Goal: Transaction & Acquisition: Purchase product/service

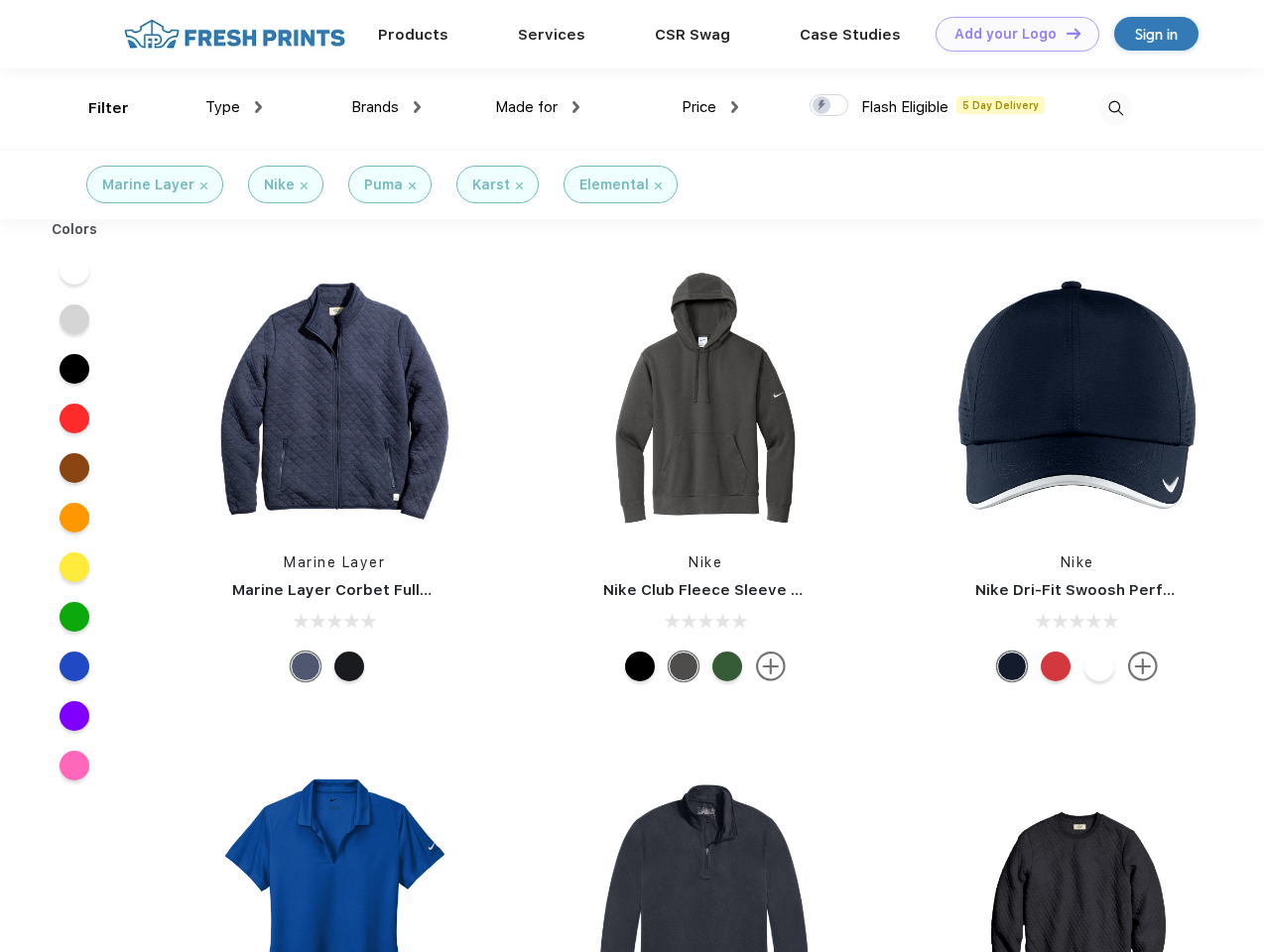
click at [1010, 34] on link "Add your Logo Design Tool" at bounding box center [1017, 34] width 164 height 35
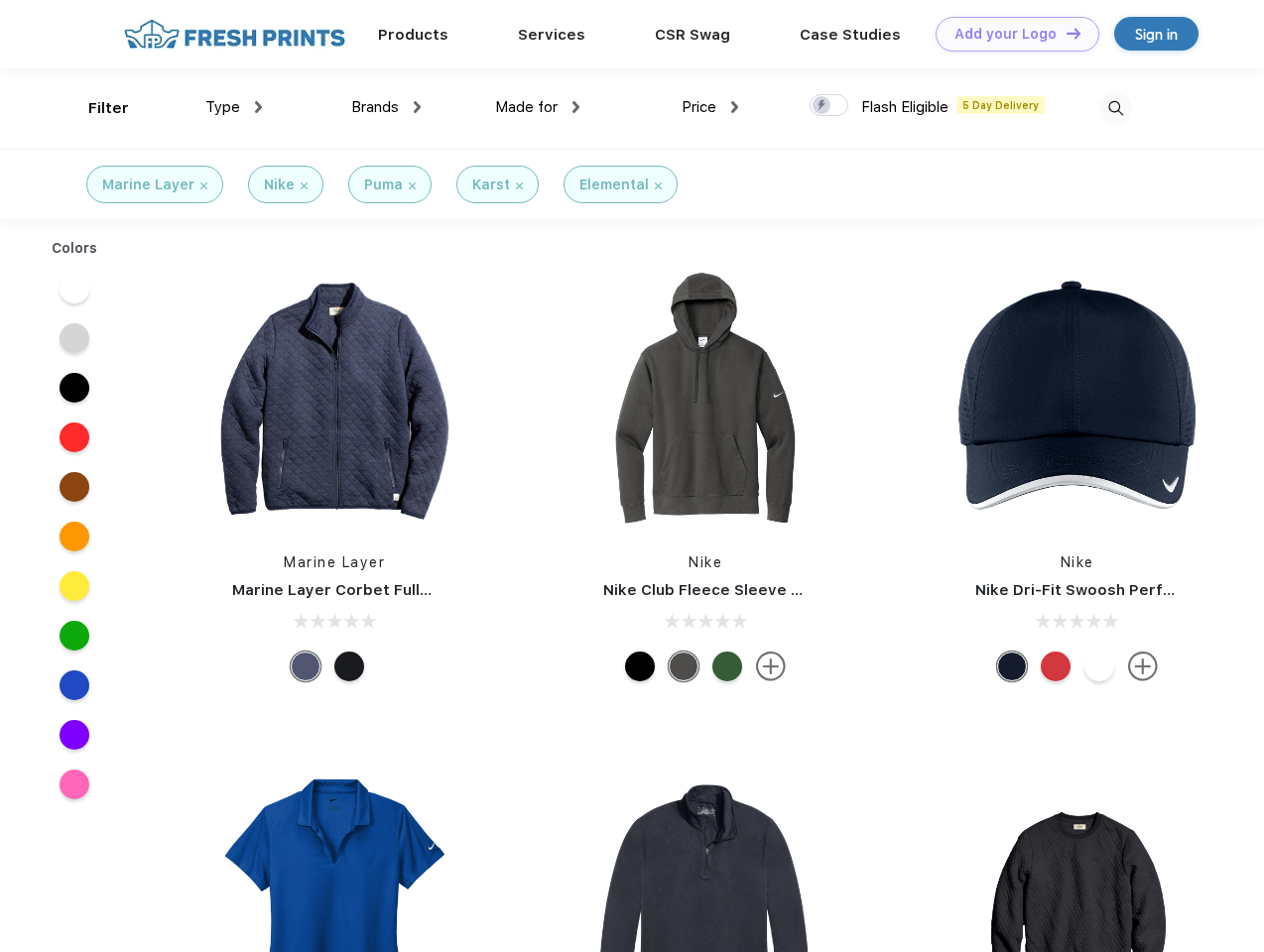
click at [0, 0] on div "Design Tool" at bounding box center [0, 0] width 0 height 0
click at [1064, 33] on link "Add your Logo Design Tool" at bounding box center [1017, 34] width 164 height 35
click at [95, 108] on div "Filter" at bounding box center [108, 108] width 41 height 23
click at [234, 107] on span "Type" at bounding box center [223, 107] width 35 height 18
click at [386, 107] on span "Brands" at bounding box center [376, 107] width 48 height 18
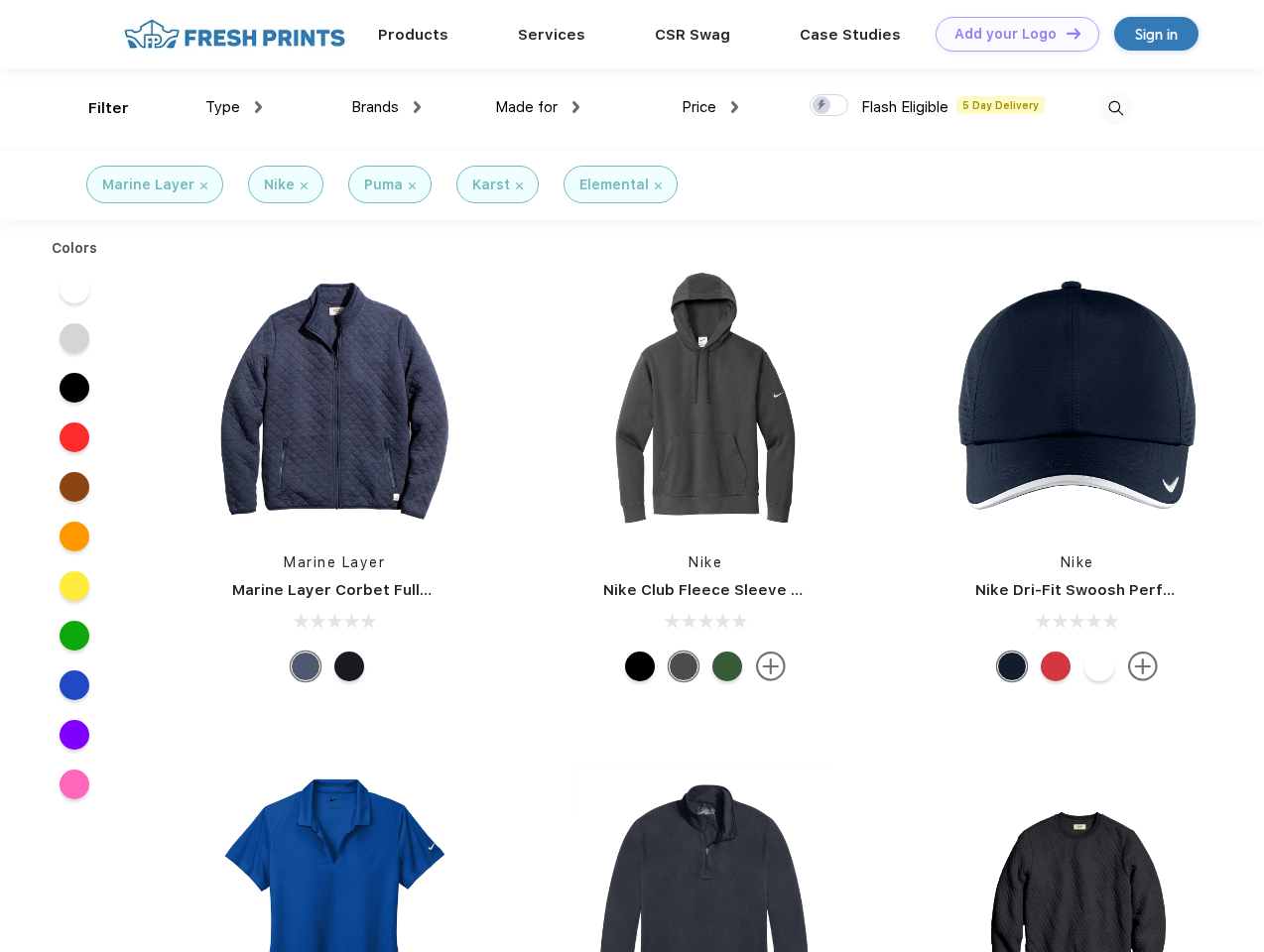
click at [538, 107] on span "Made for" at bounding box center [526, 107] width 63 height 18
click at [710, 107] on span "Price" at bounding box center [698, 107] width 35 height 18
click at [829, 106] on div at bounding box center [828, 105] width 39 height 22
click at [822, 106] on input "checkbox" at bounding box center [815, 99] width 13 height 13
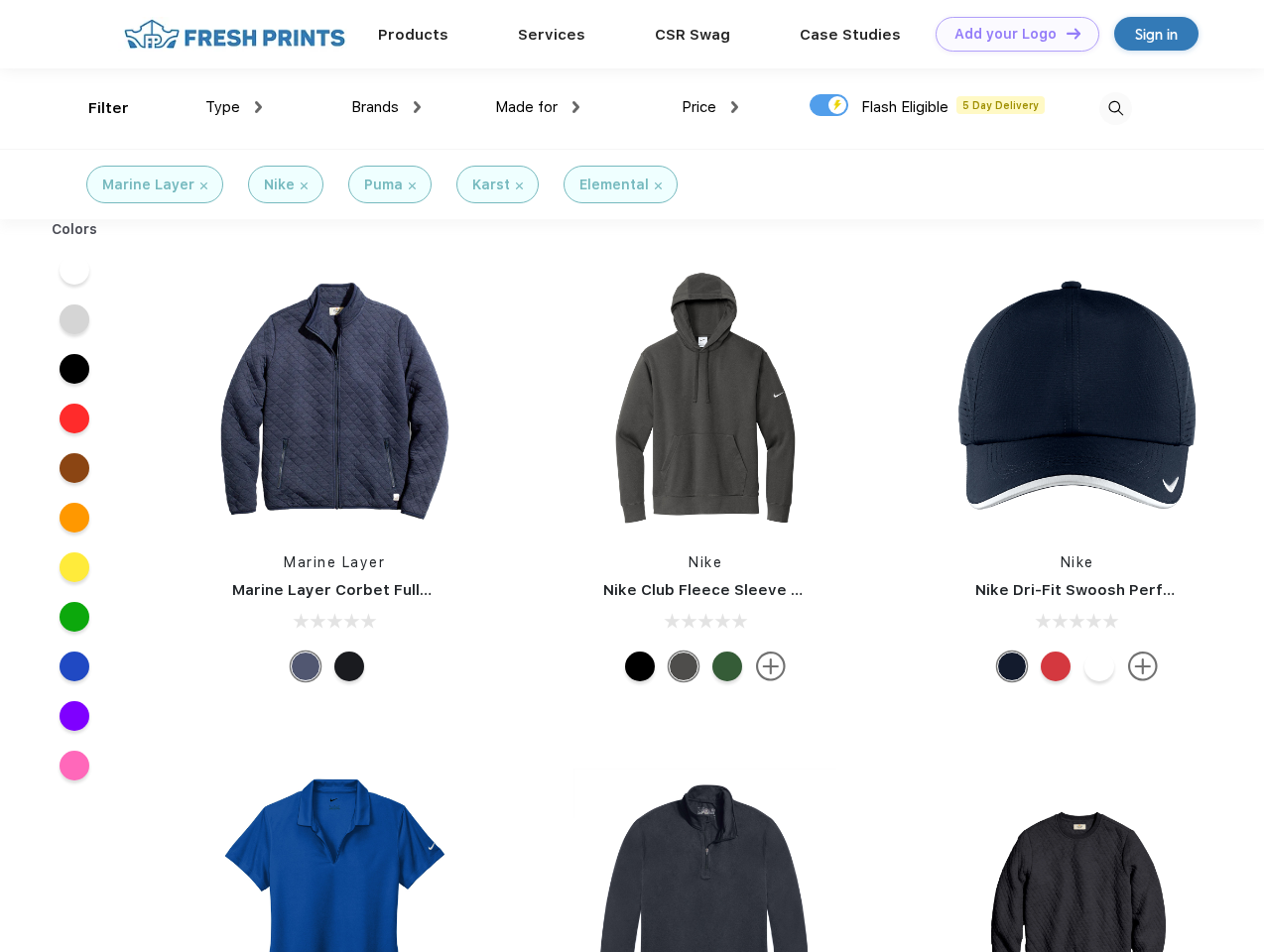
click at [1115, 108] on img at bounding box center [1115, 108] width 33 height 33
